Goal: Task Accomplishment & Management: Use online tool/utility

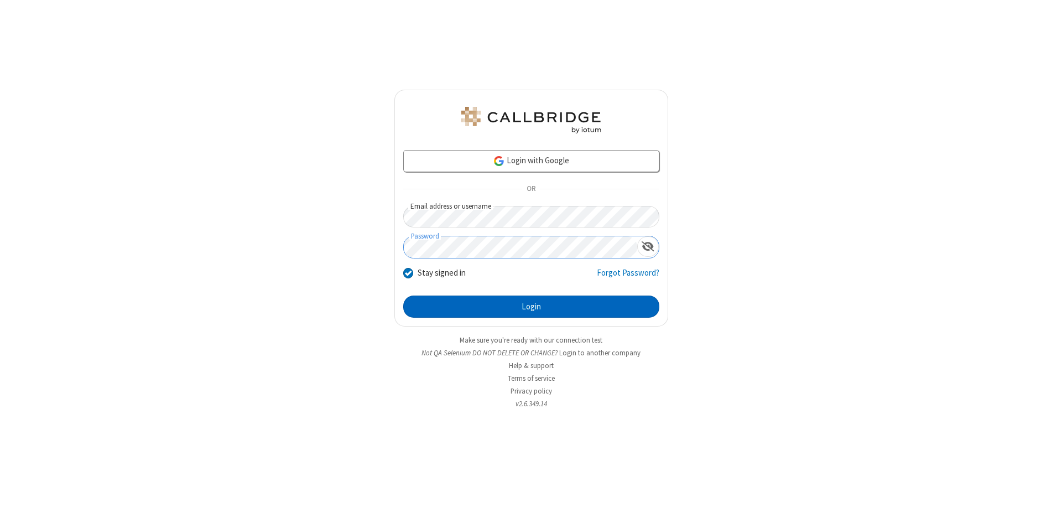
click at [531, 306] on button "Login" at bounding box center [531, 306] width 256 height 22
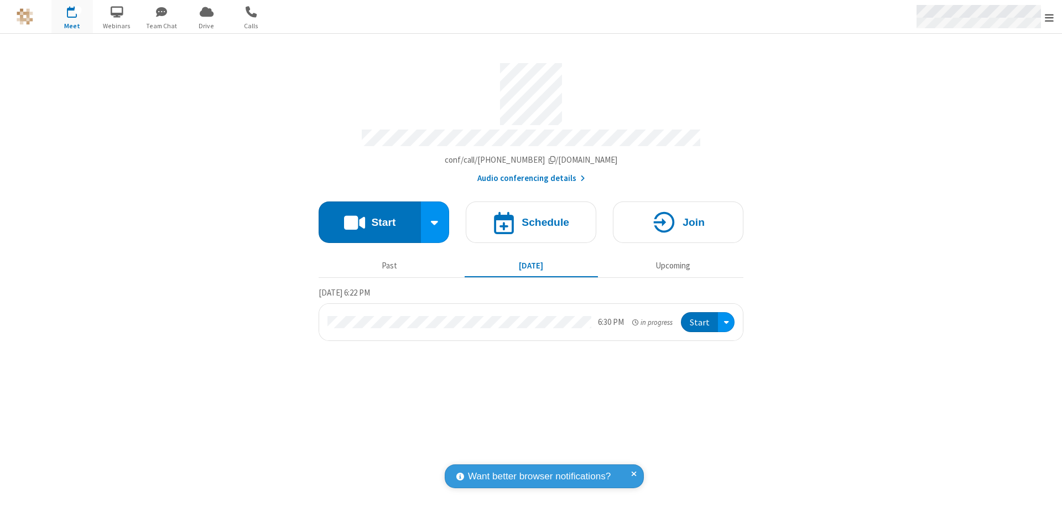
click at [1049, 17] on span "Open menu" at bounding box center [1049, 17] width 9 height 11
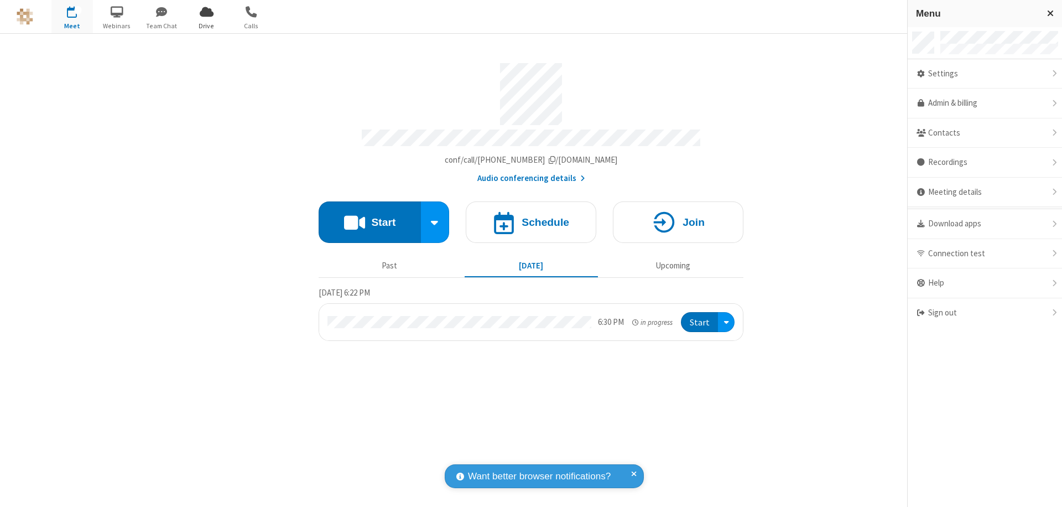
click at [206, 25] on span "Drive" at bounding box center [206, 26] width 41 height 10
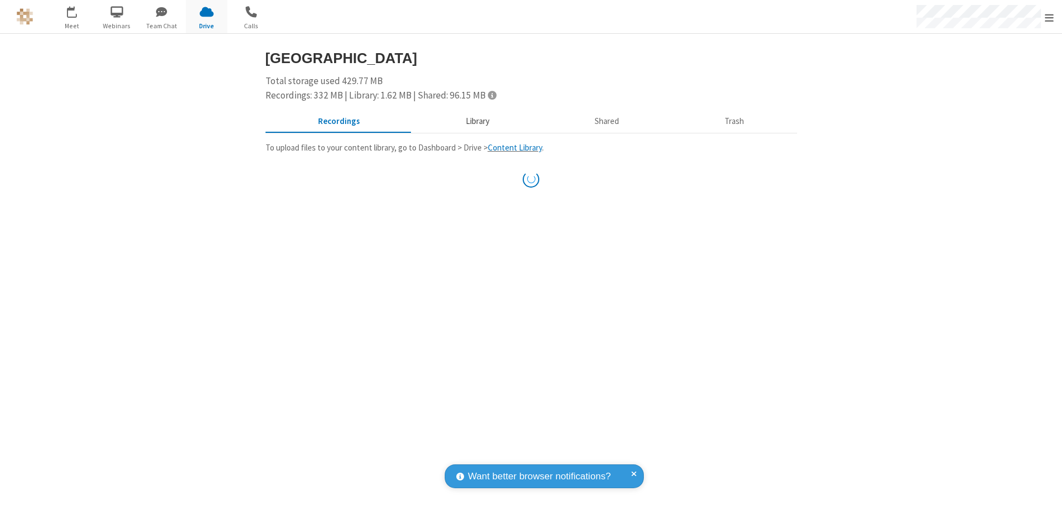
click at [472, 121] on button "Library" at bounding box center [477, 121] width 129 height 21
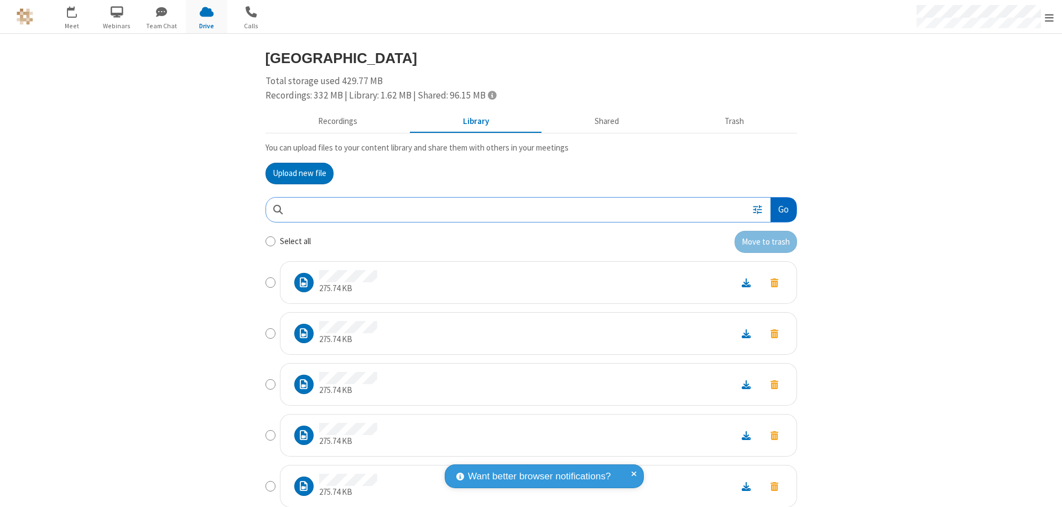
click at [779, 209] on button "Go" at bounding box center [783, 209] width 25 height 25
click at [295, 173] on button "Upload new file" at bounding box center [300, 174] width 68 height 22
